Goal: Use online tool/utility: Utilize a website feature to perform a specific function

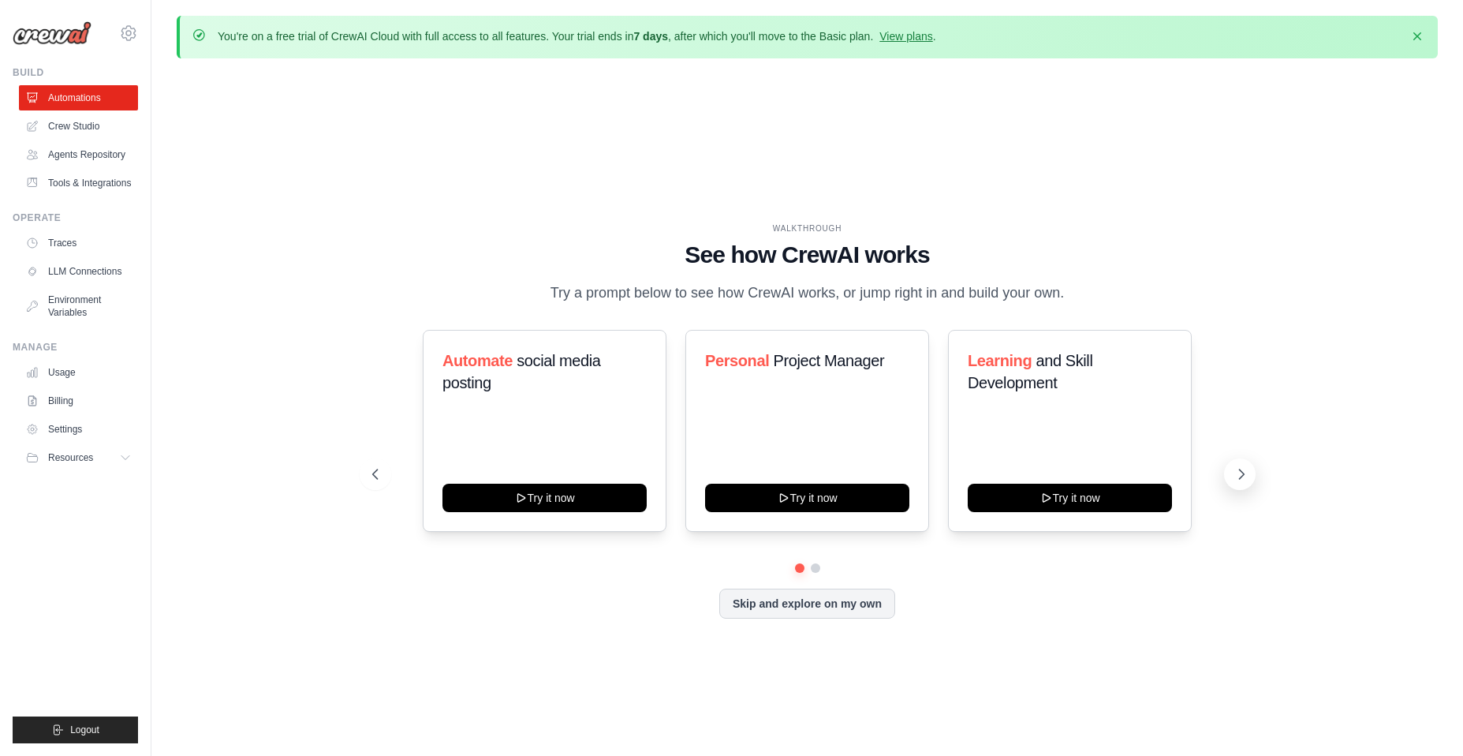
click at [1234, 474] on icon at bounding box center [1242, 474] width 16 height 16
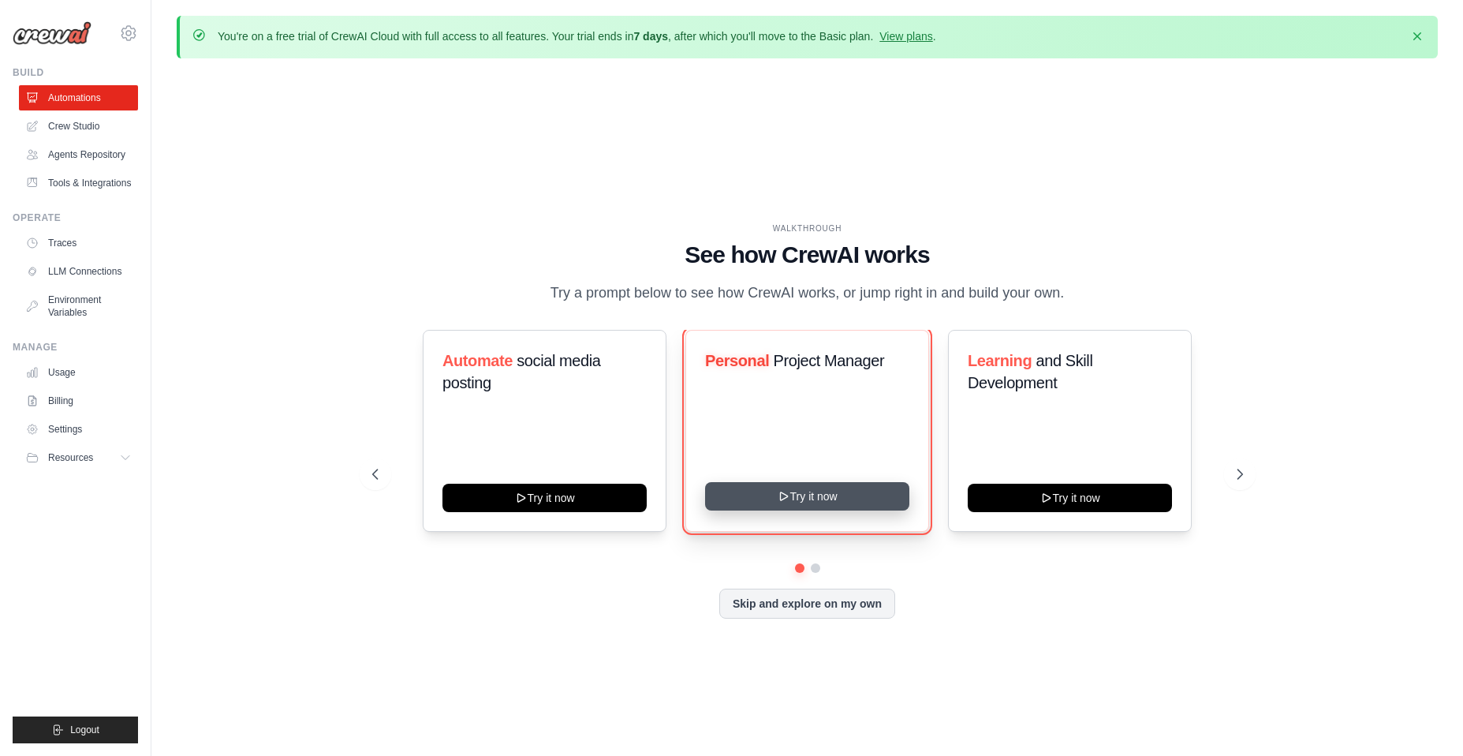
click at [779, 495] on icon at bounding box center [783, 496] width 13 height 13
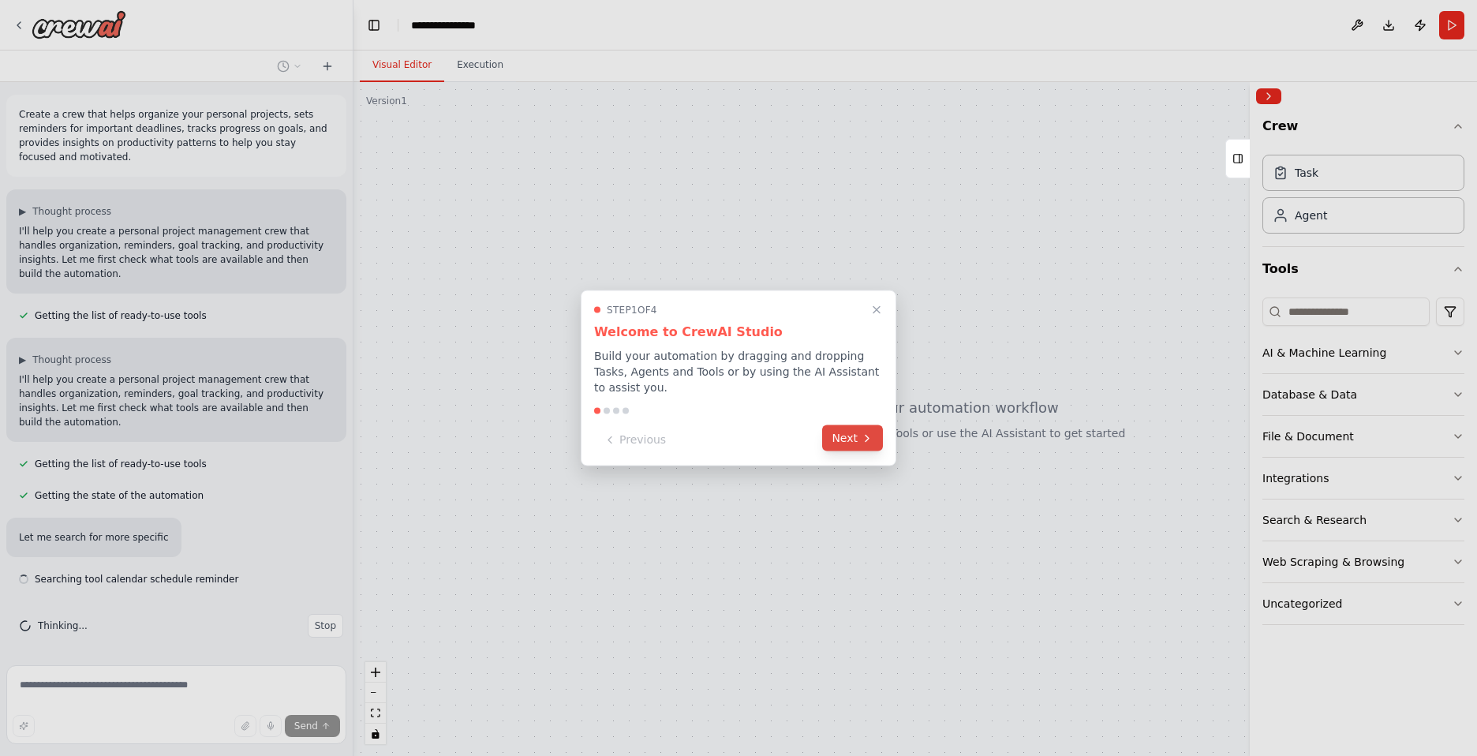
click at [854, 430] on button "Next" at bounding box center [852, 438] width 61 height 26
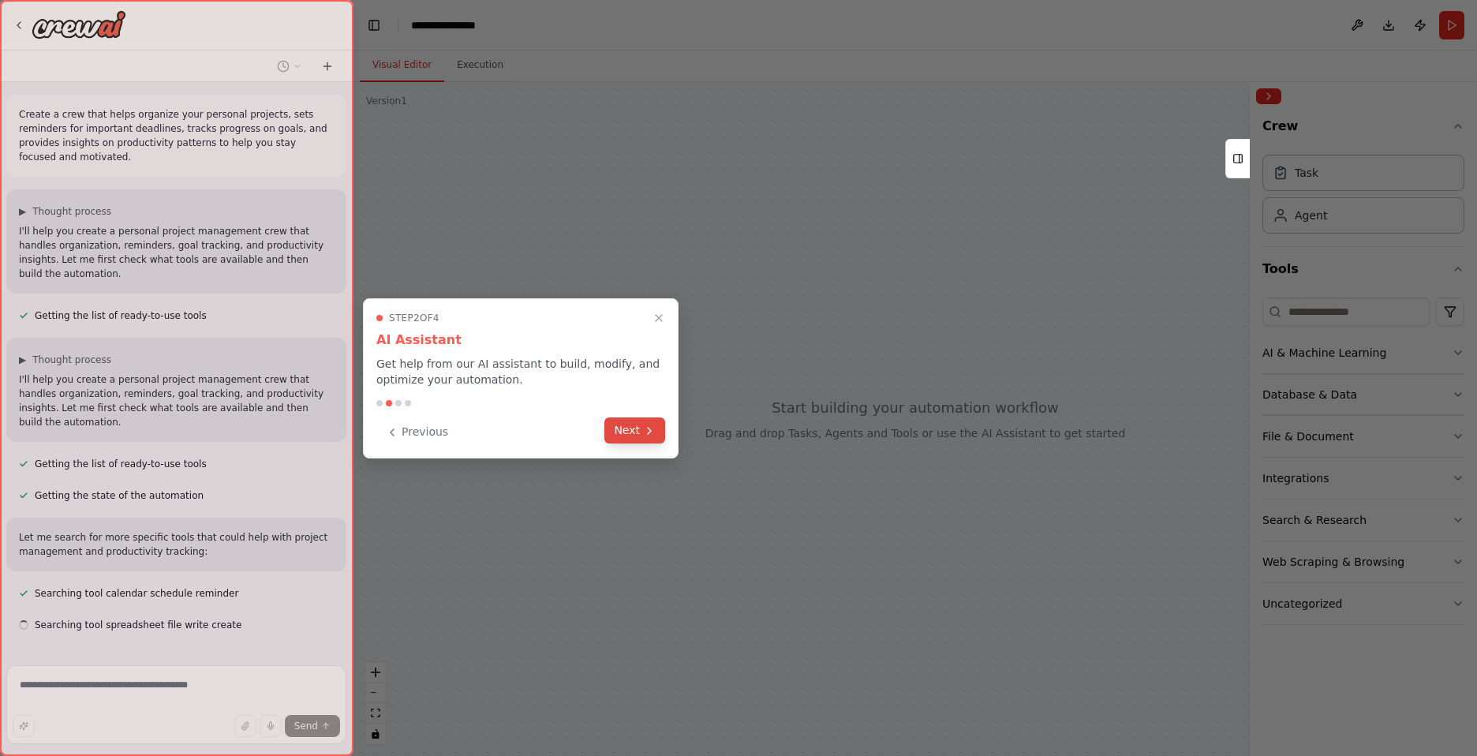
scroll to position [6, 0]
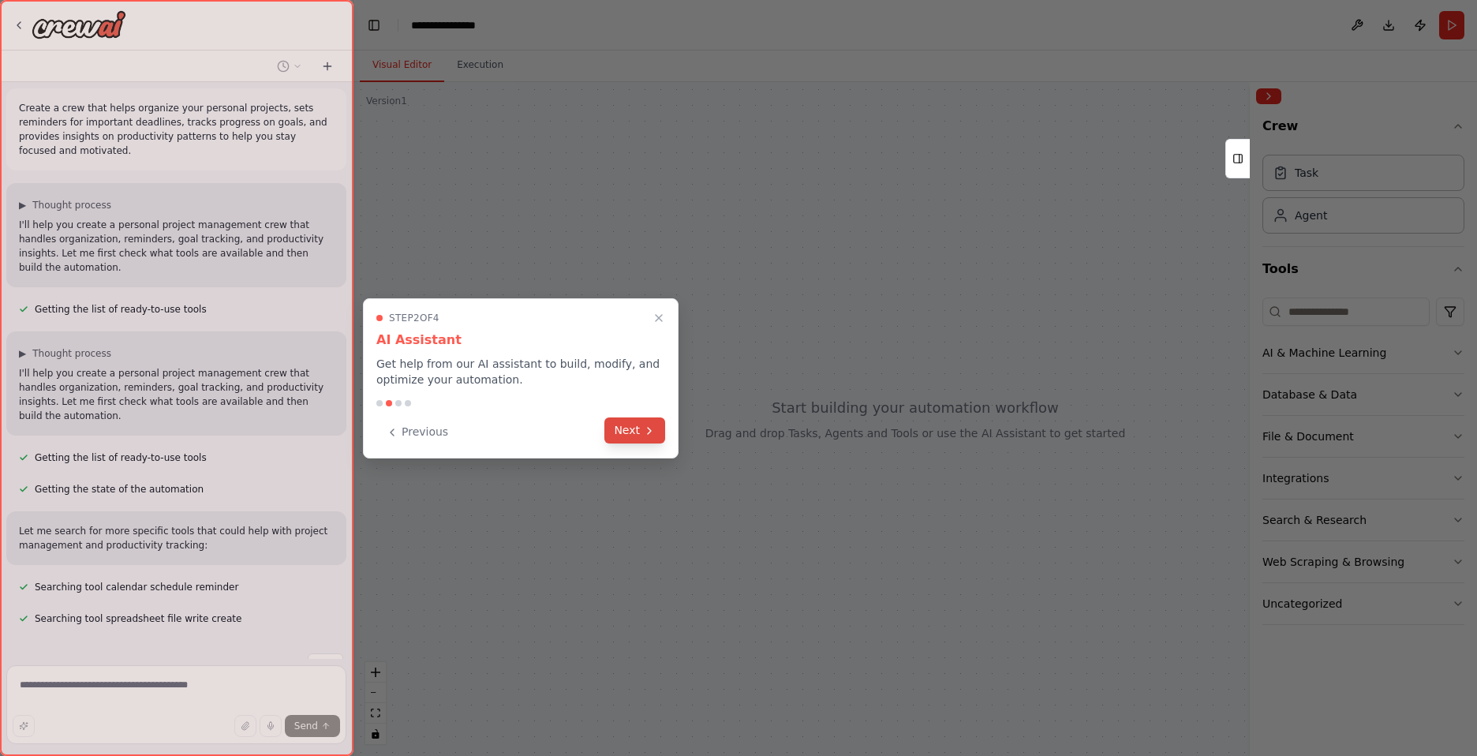
click at [651, 432] on icon at bounding box center [649, 430] width 13 height 13
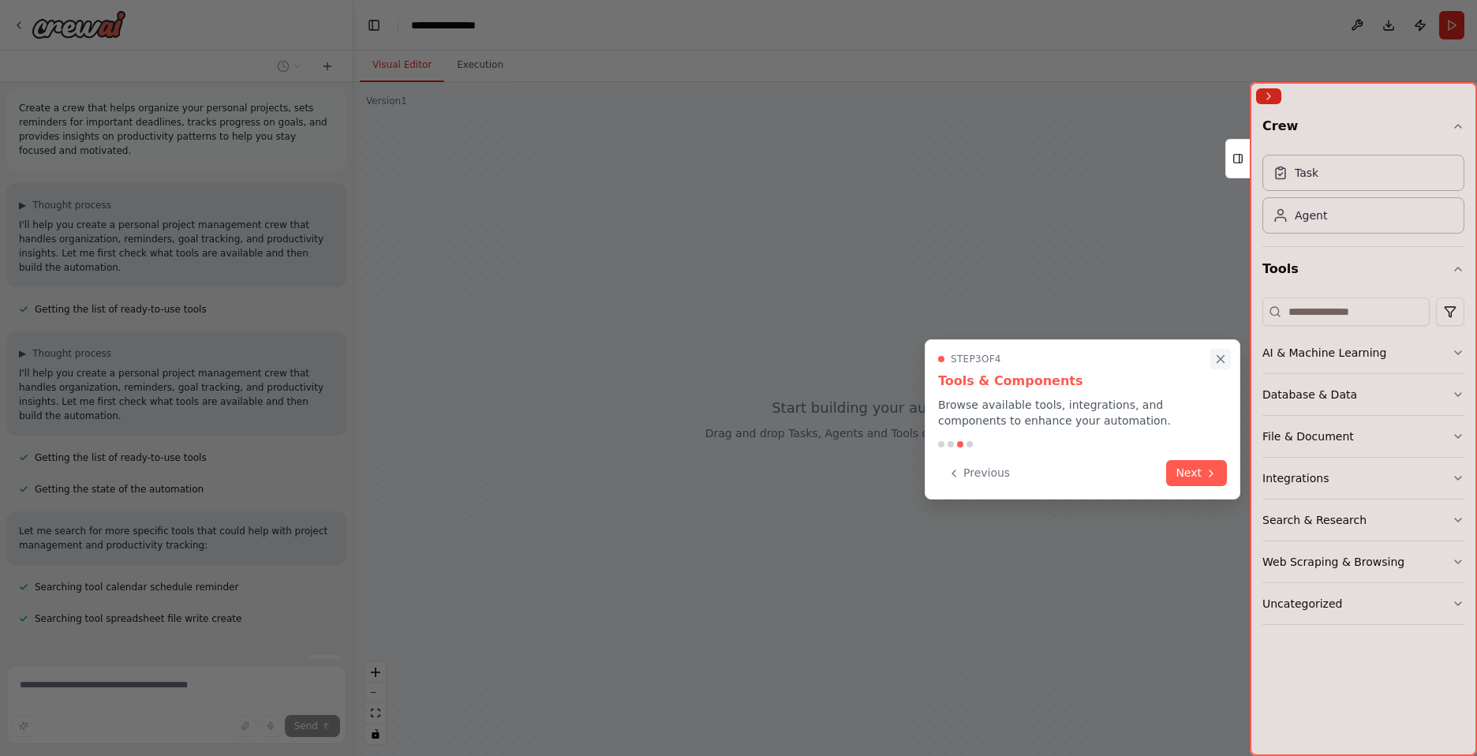
click at [1216, 363] on icon "Close walkthrough" at bounding box center [1220, 359] width 14 height 14
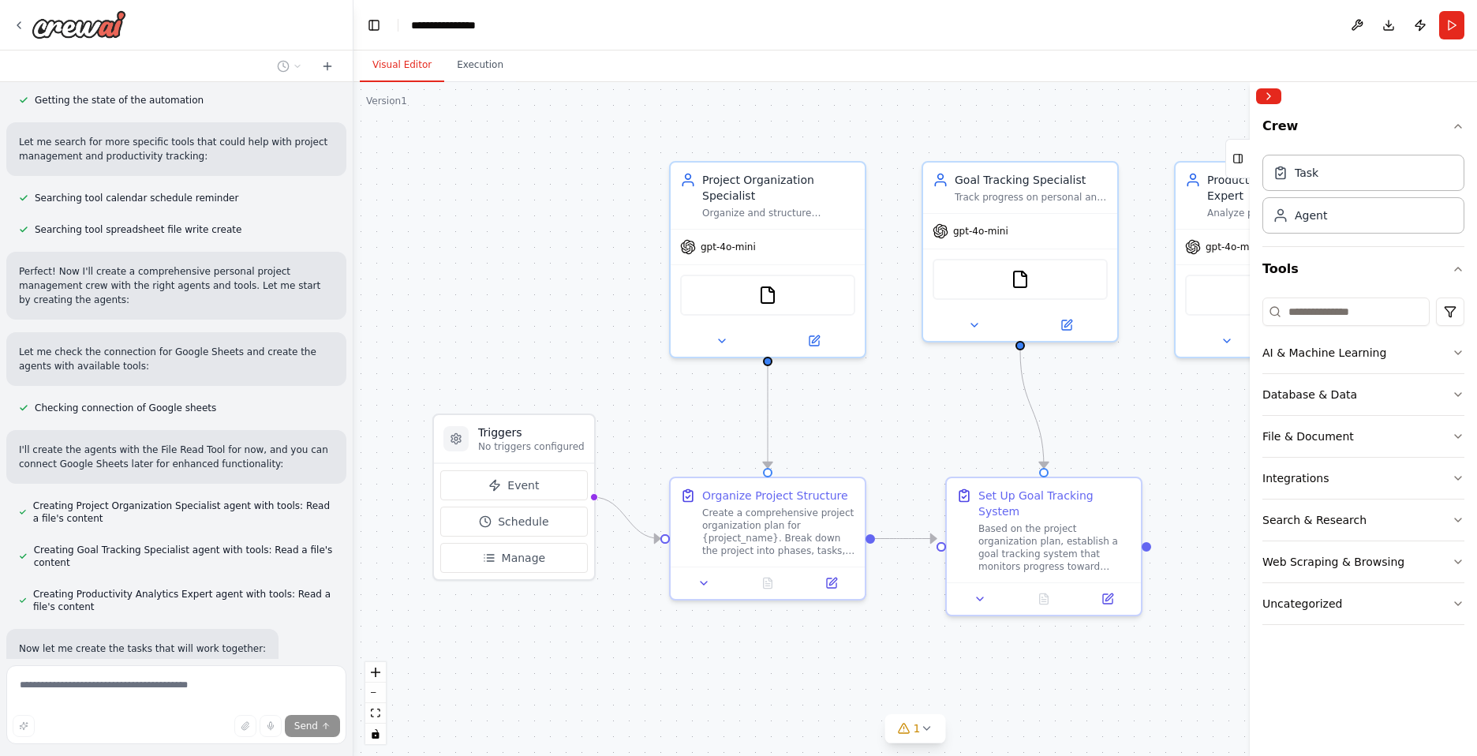
scroll to position [0, 0]
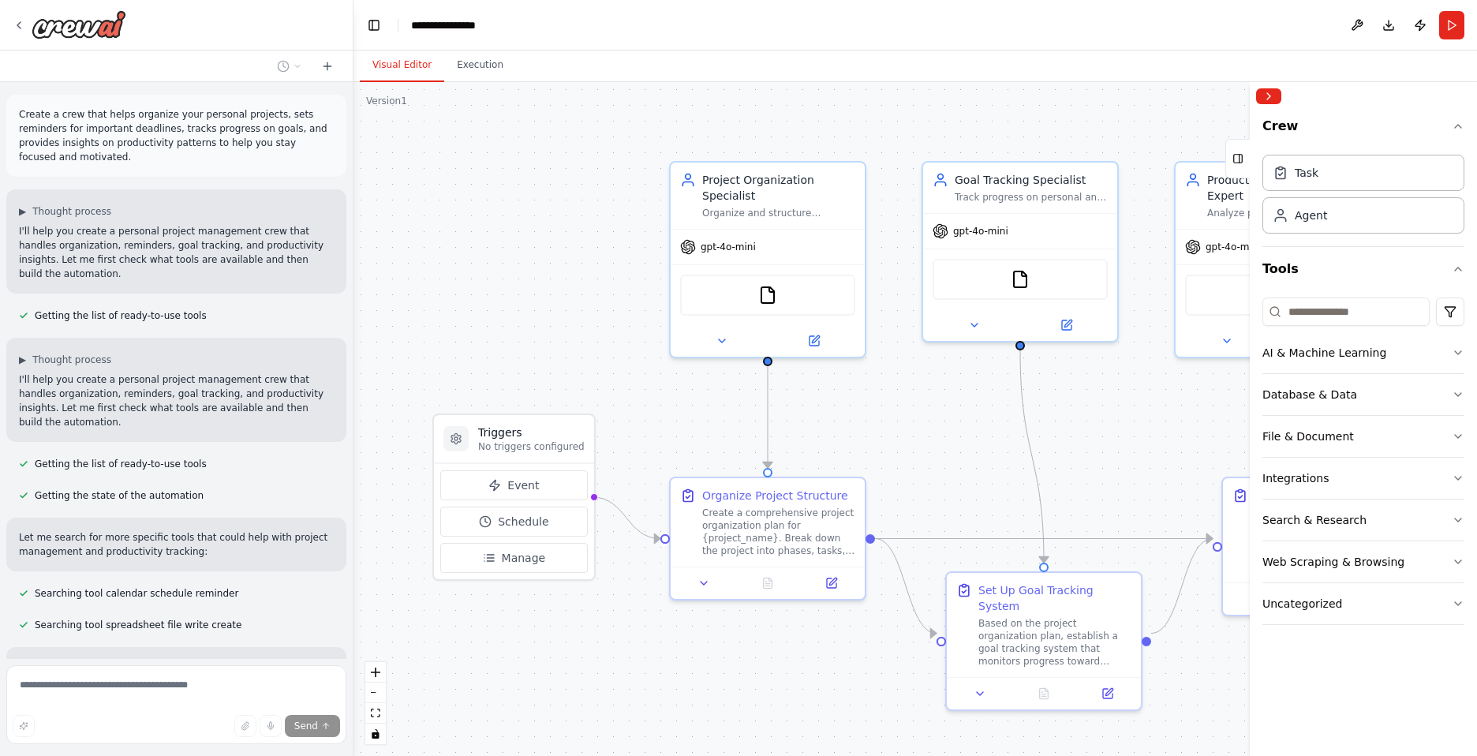
click at [816, 18] on header "**********" at bounding box center [914, 25] width 1123 height 50
click at [535, 264] on div ".deletable-edge-delete-btn { width: 20px; height: 20px; border: 0px solid #ffff…" at bounding box center [914, 419] width 1123 height 674
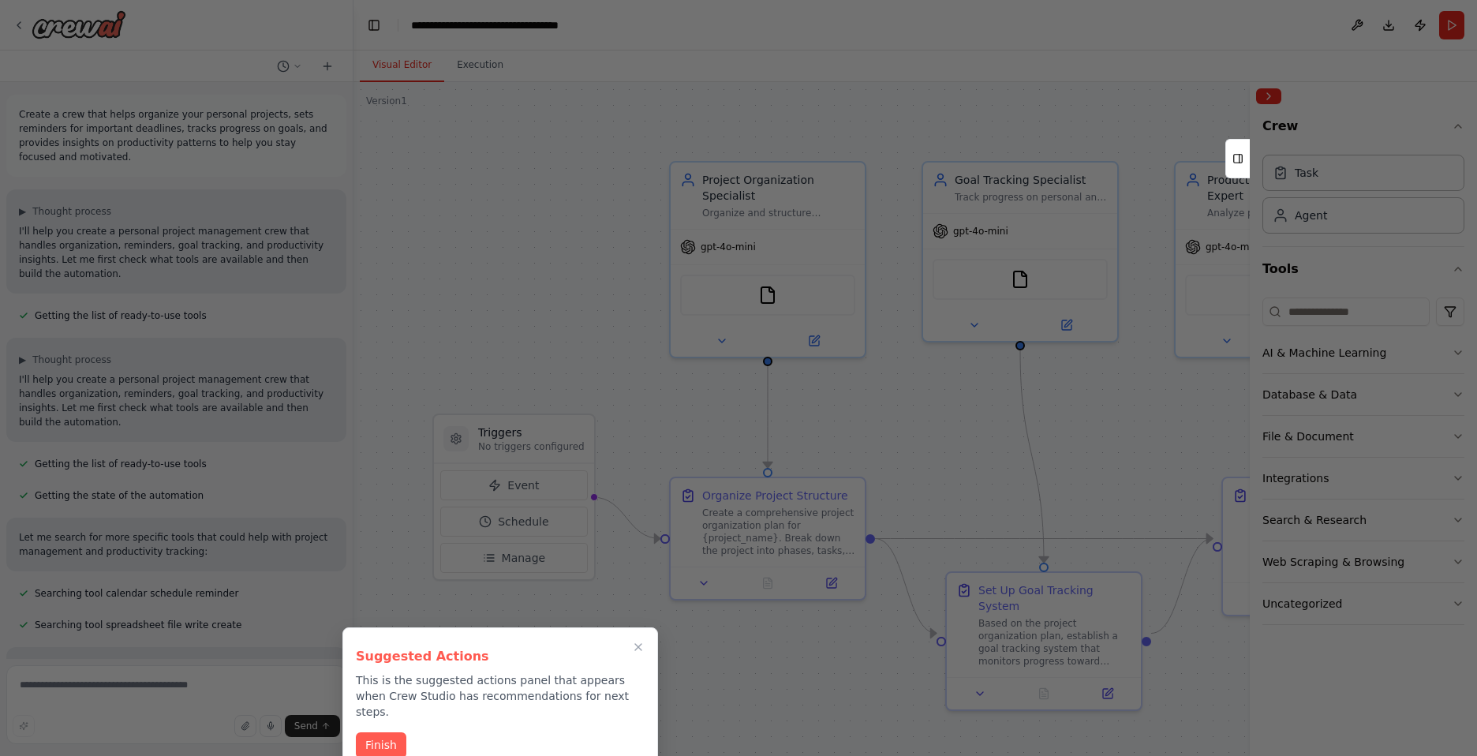
click at [383, 732] on button "Finish" at bounding box center [381, 745] width 50 height 26
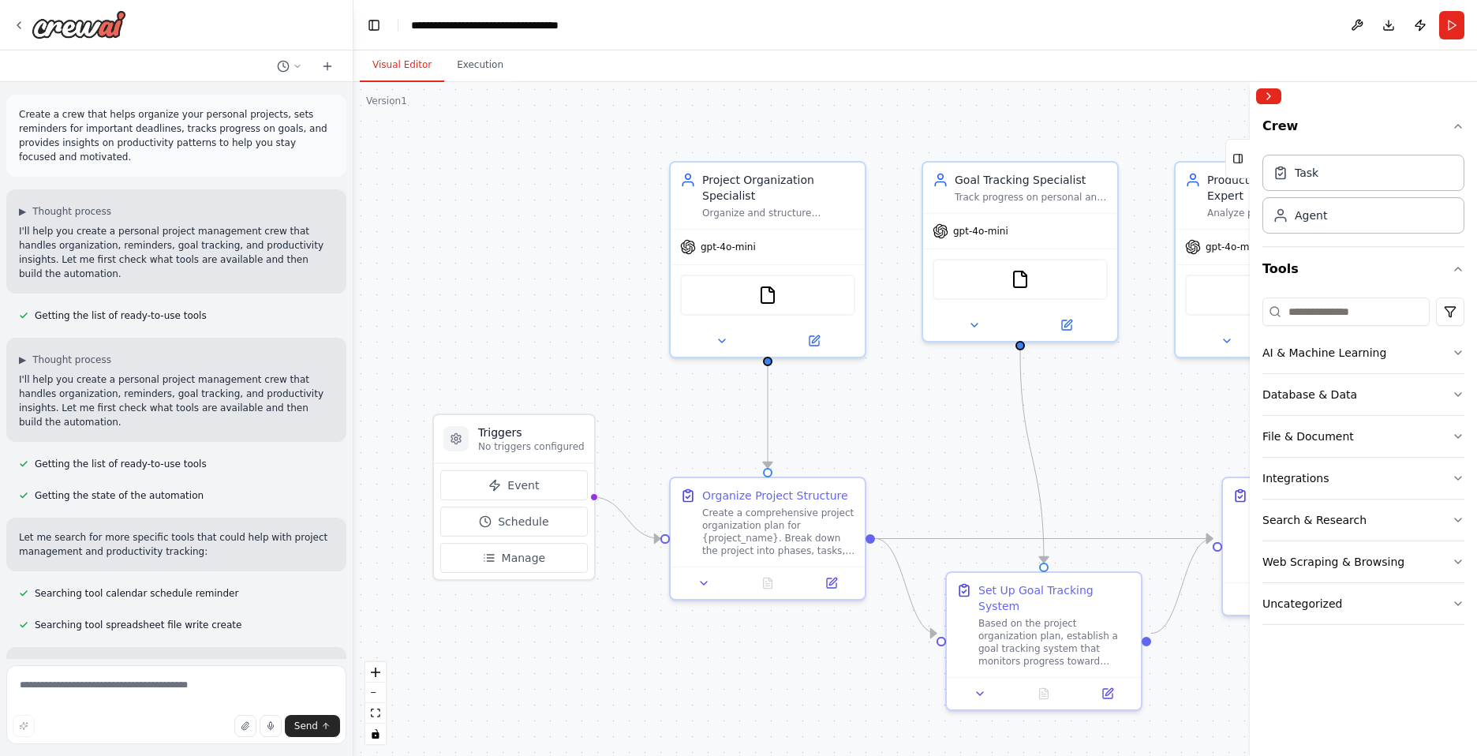
click at [1389, 25] on button "Download" at bounding box center [1388, 25] width 25 height 28
click at [1267, 95] on button "Collapse right sidebar" at bounding box center [1268, 96] width 25 height 16
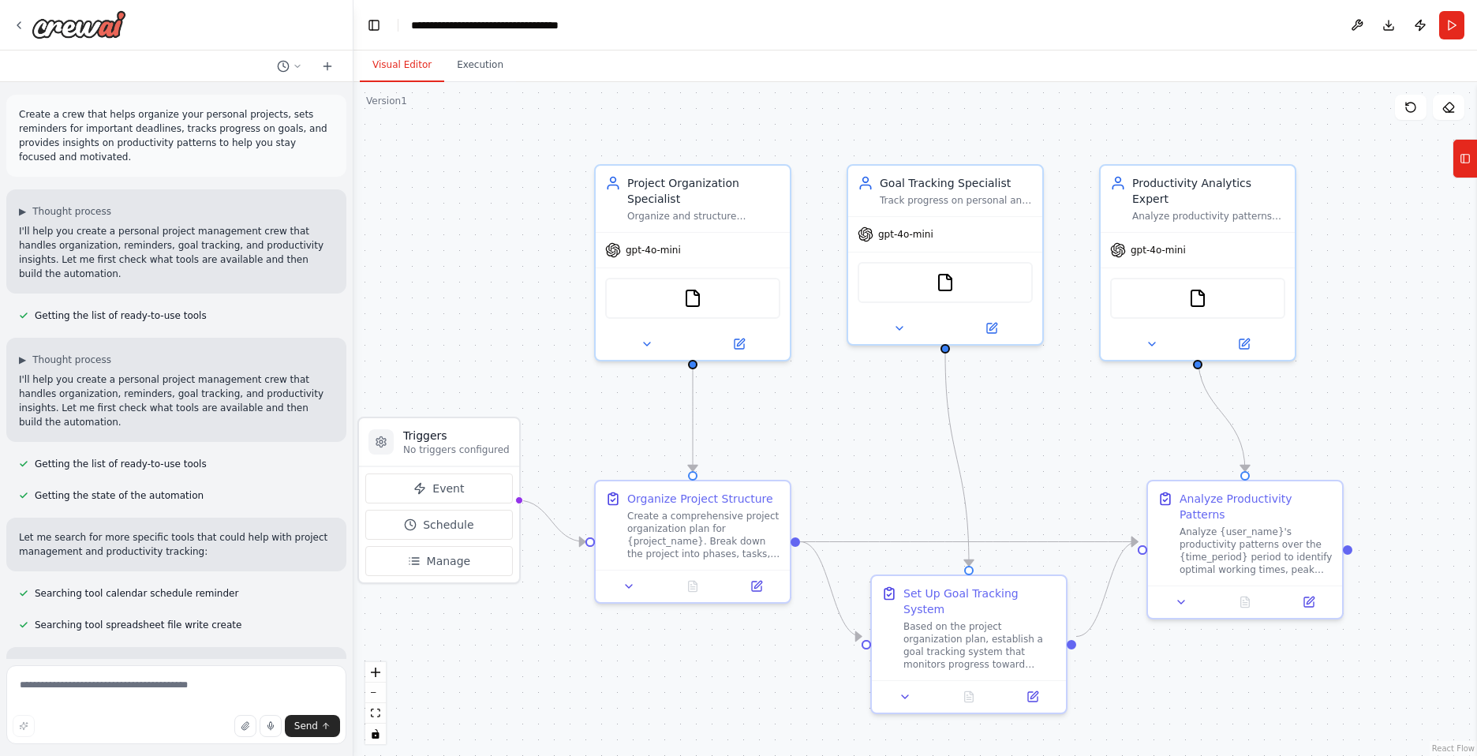
drag, startPoint x: 1259, startPoint y: 119, endPoint x: 1184, endPoint y: 122, distance: 75.0
click at [1184, 122] on div ".deletable-edge-delete-btn { width: 20px; height: 20px; border: 0px solid #ffff…" at bounding box center [914, 419] width 1123 height 674
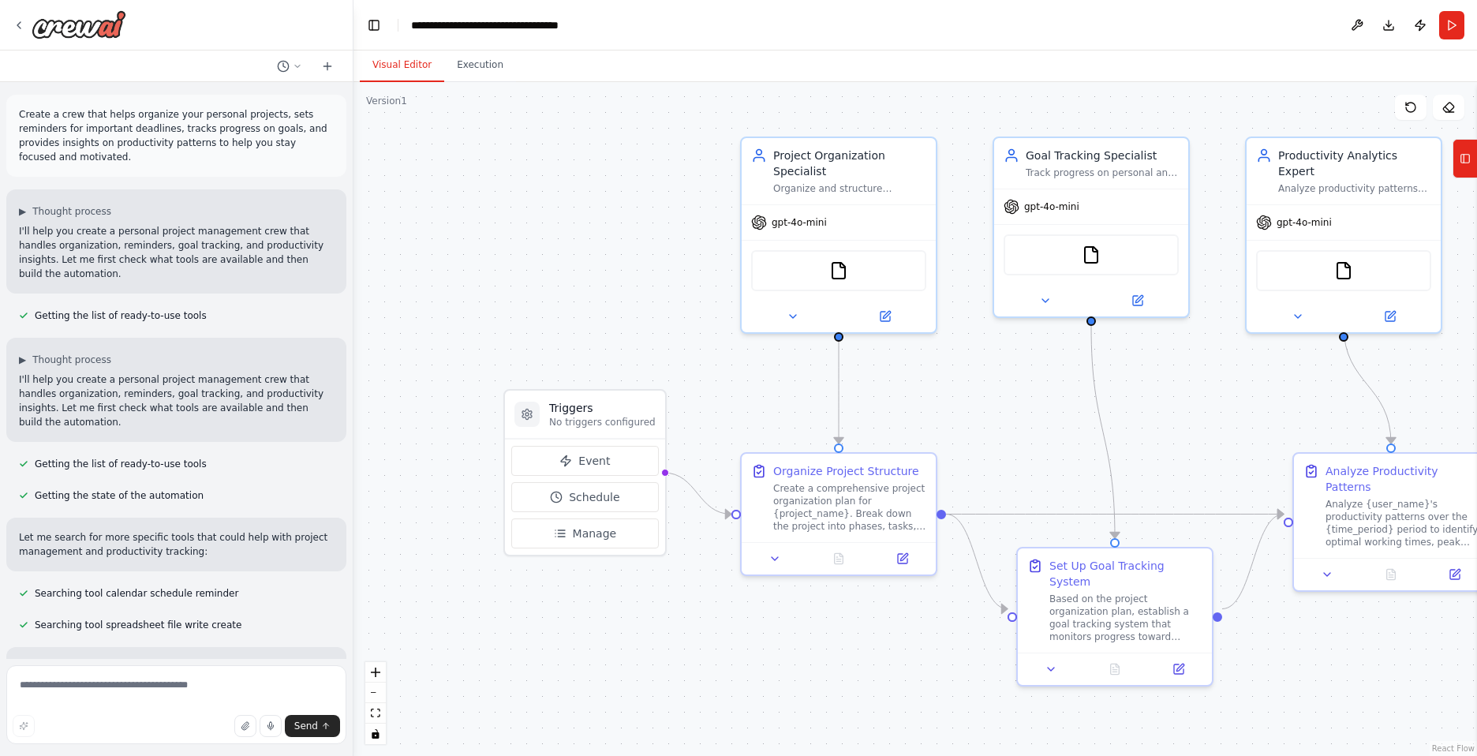
drag, startPoint x: 458, startPoint y: 266, endPoint x: 598, endPoint y: 237, distance: 143.3
click at [598, 237] on div ".deletable-edge-delete-btn { width: 20px; height: 20px; border: 0px solid #ffff…" at bounding box center [914, 419] width 1123 height 674
